Goal: Transaction & Acquisition: Purchase product/service

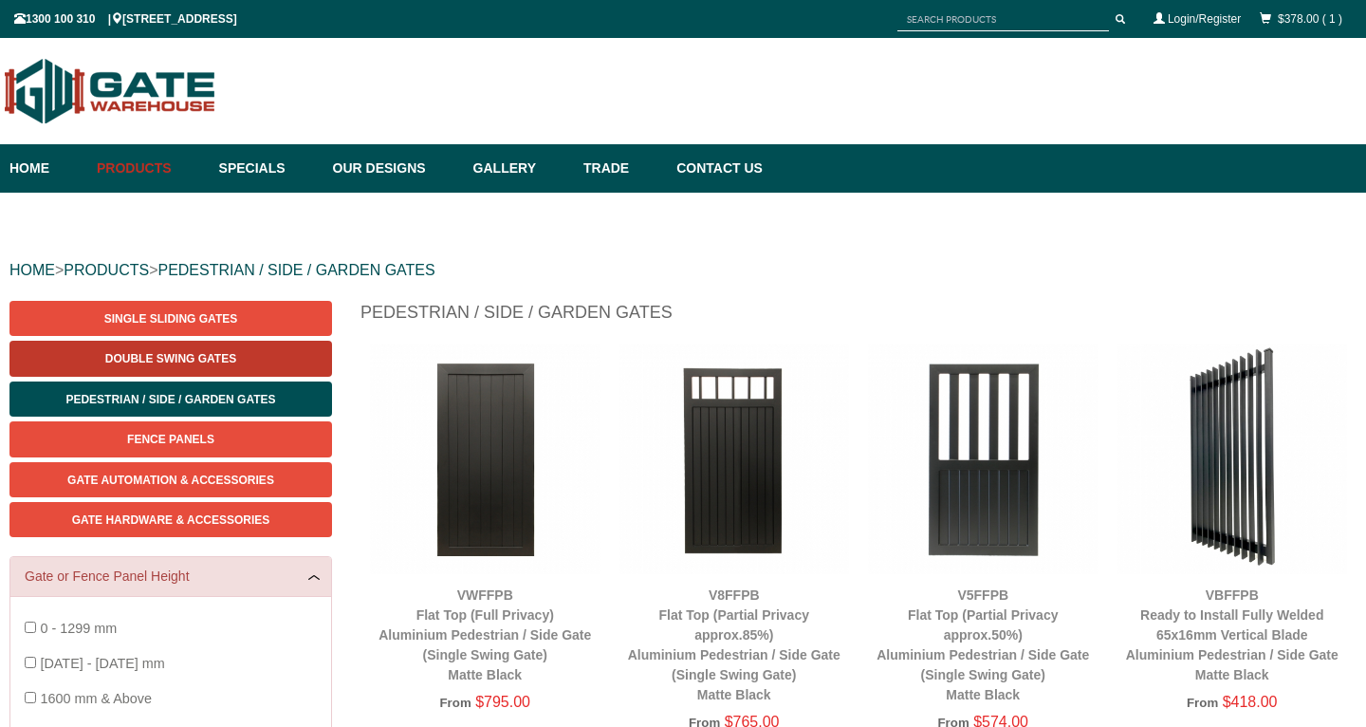
scroll to position [47, 0]
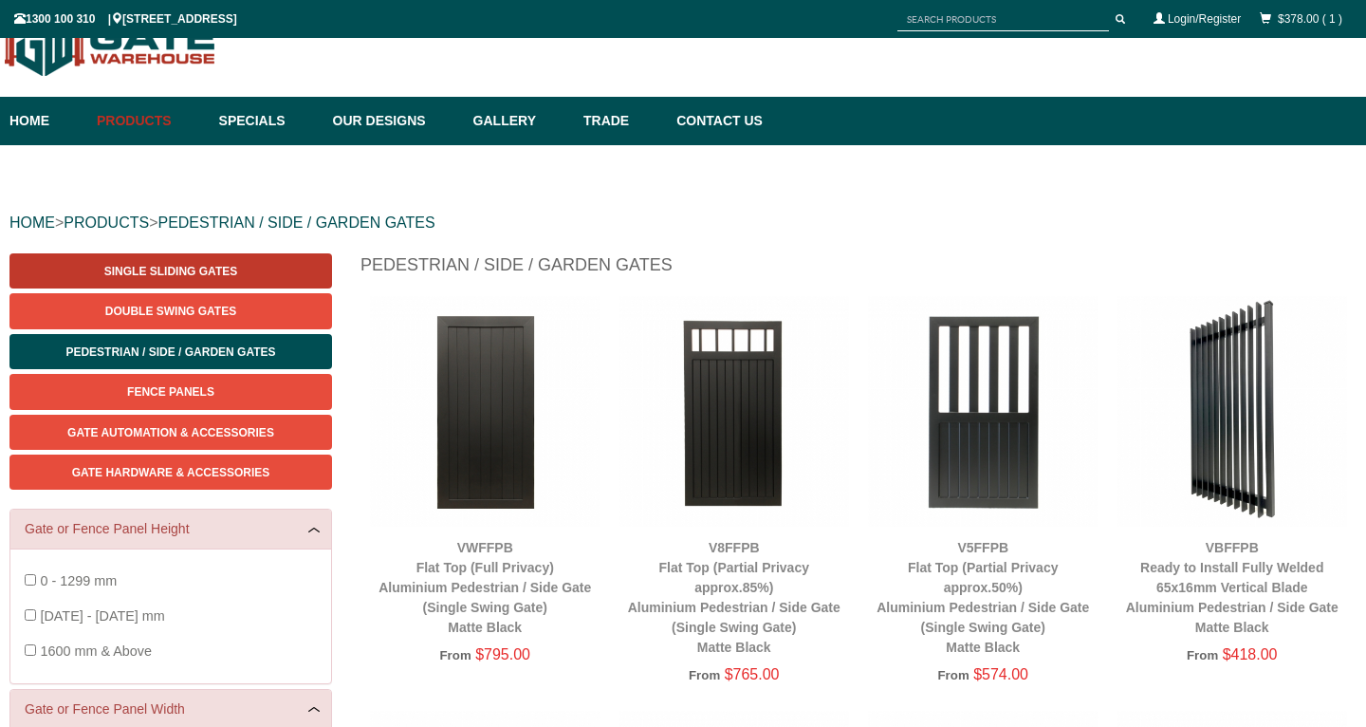
click at [187, 273] on span "Single Sliding Gates" at bounding box center [170, 271] width 133 height 13
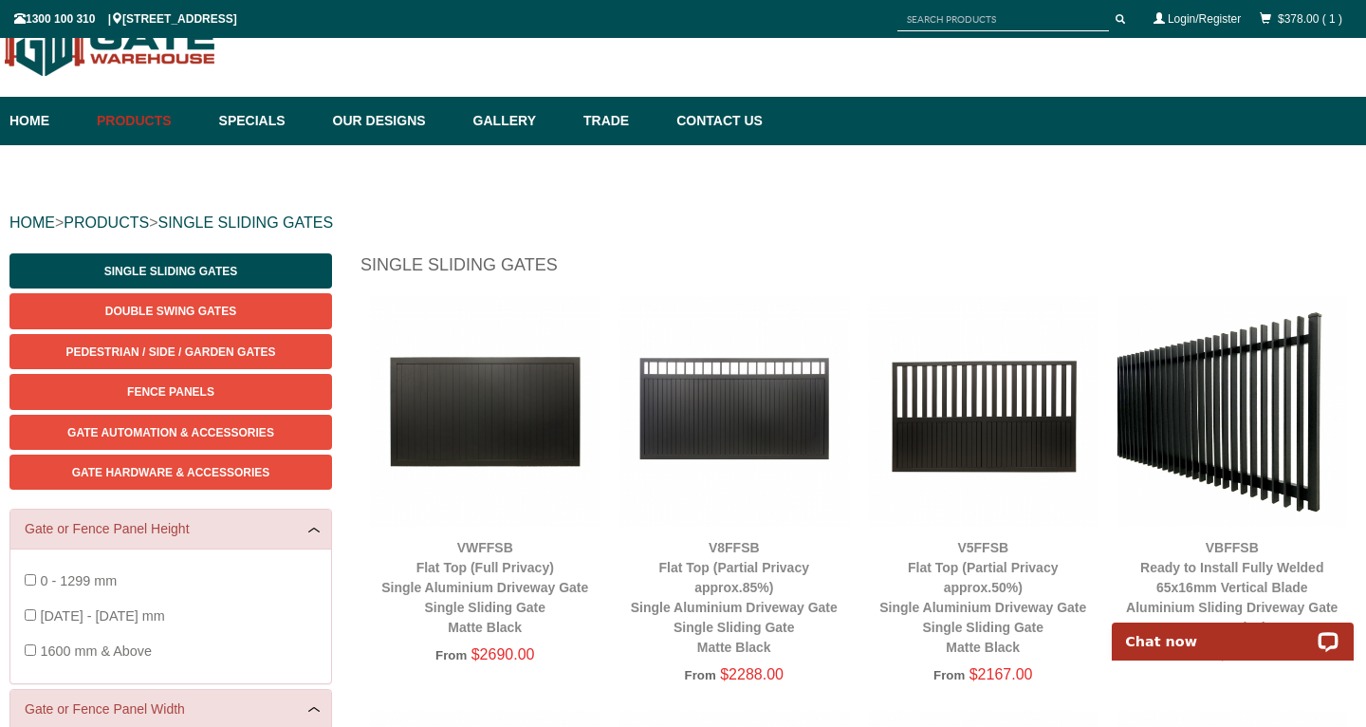
click at [1225, 462] on img at bounding box center [1232, 411] width 230 height 230
click at [202, 355] on span "Pedestrian / Side / Garden Gates" at bounding box center [170, 351] width 210 height 13
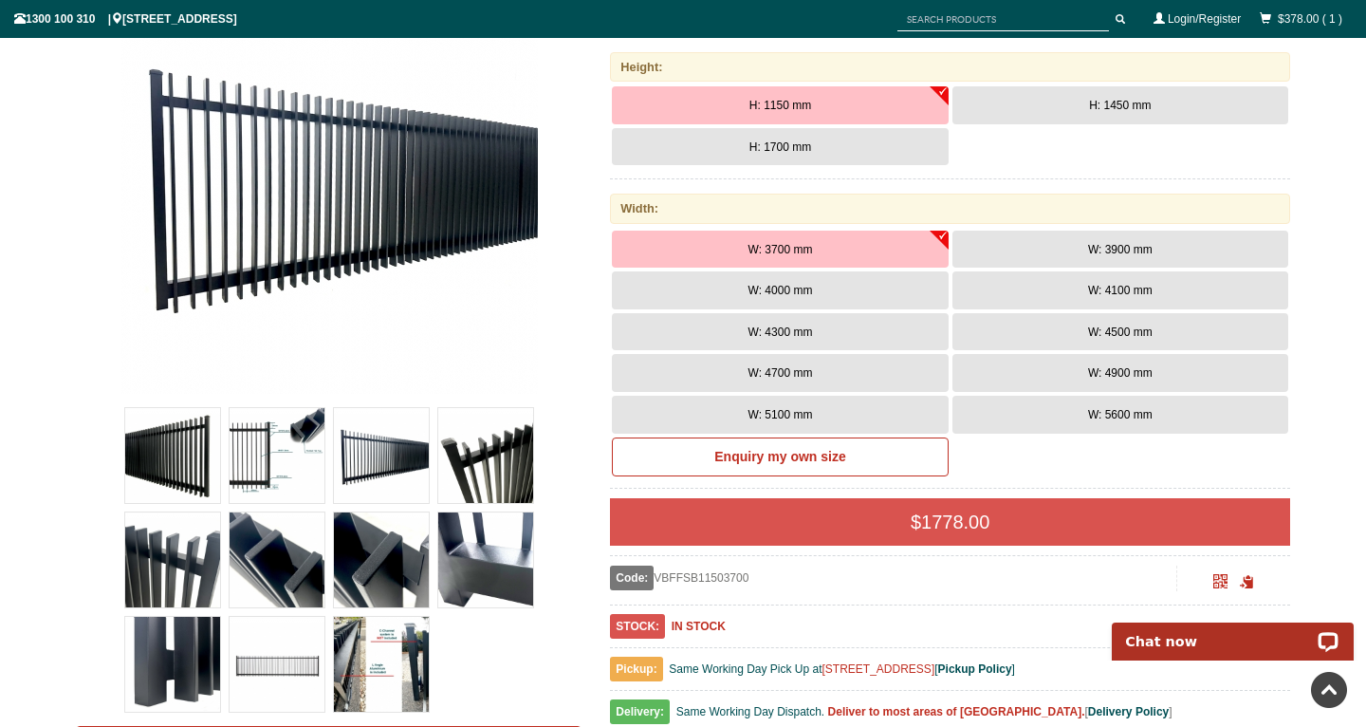
scroll to position [341, 0]
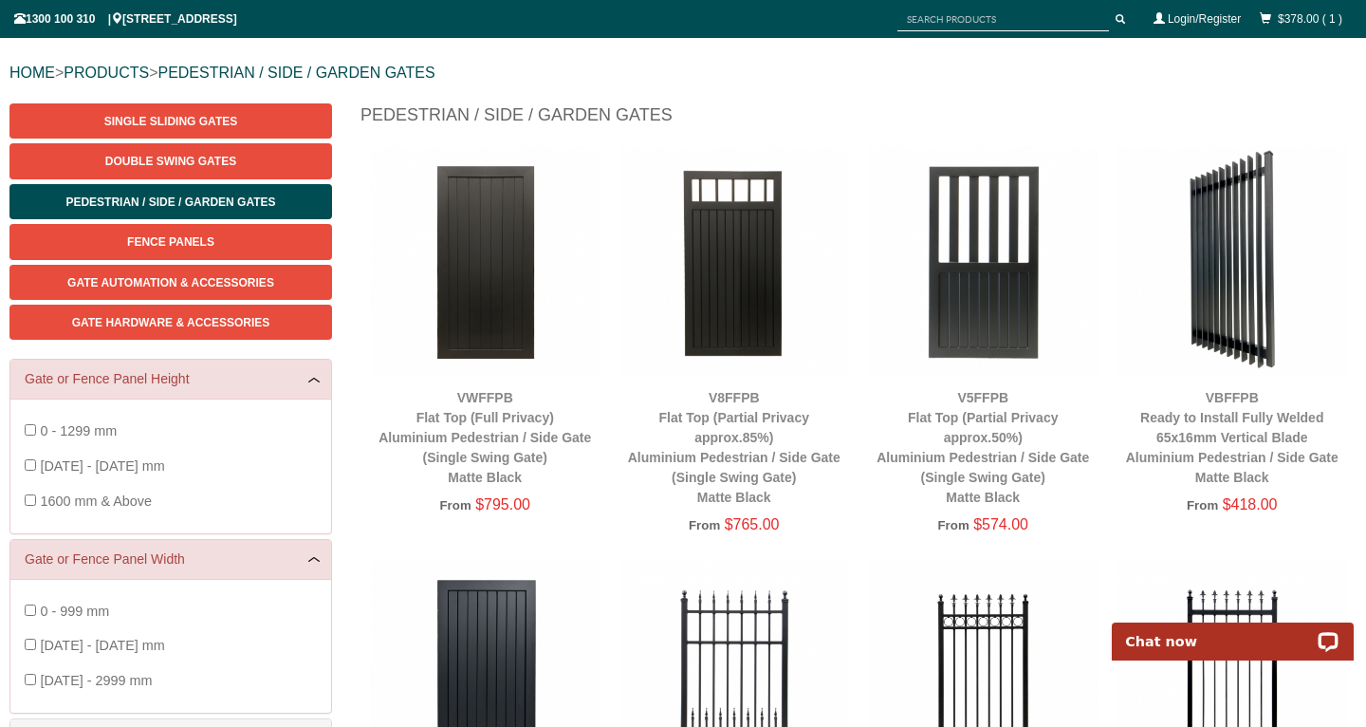
scroll to position [190, 0]
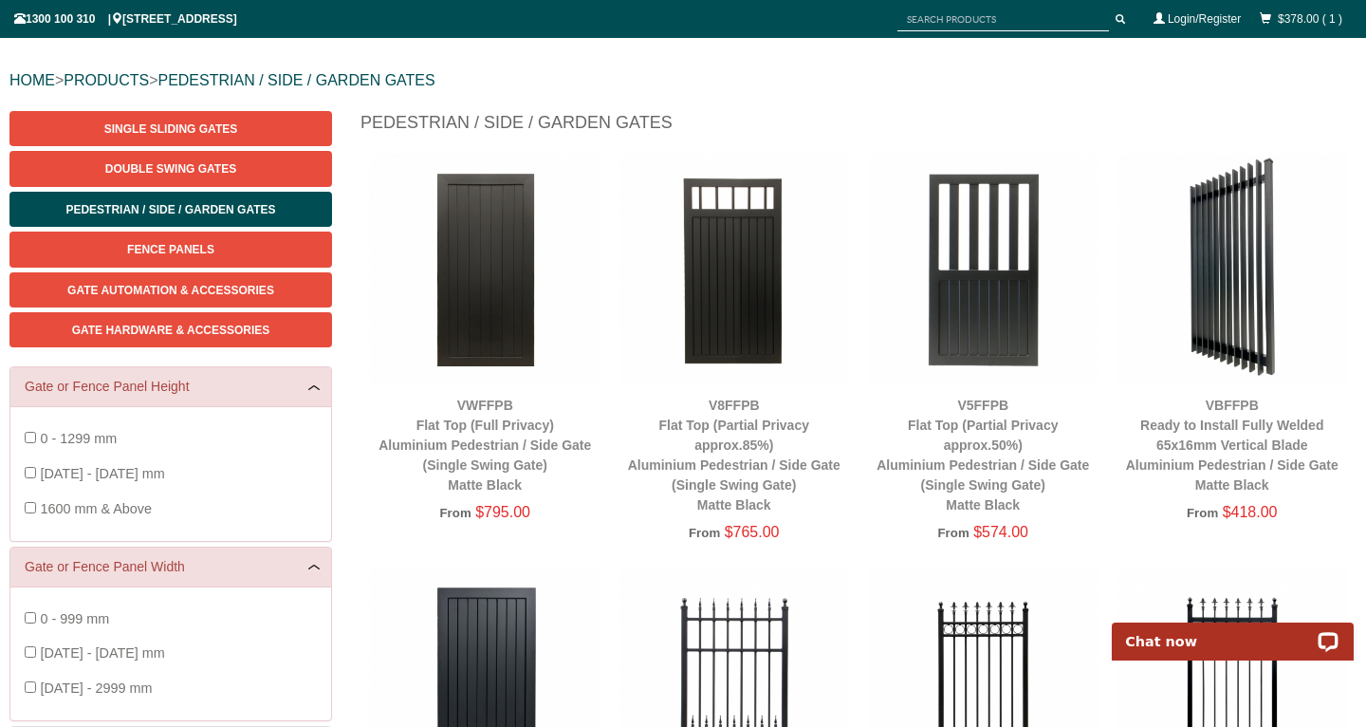
click at [1234, 435] on div "VBFFPB Ready to Install Fully Welded 65x16mm Vertical Blade Aluminium Pedestria…" at bounding box center [1232, 446] width 230 height 100
click at [1224, 438] on link "VBFFPB Ready to Install Fully Welded 65x16mm Vertical Blade Aluminium Pedestria…" at bounding box center [1232, 444] width 212 height 95
